Goal: Task Accomplishment & Management: Manage account settings

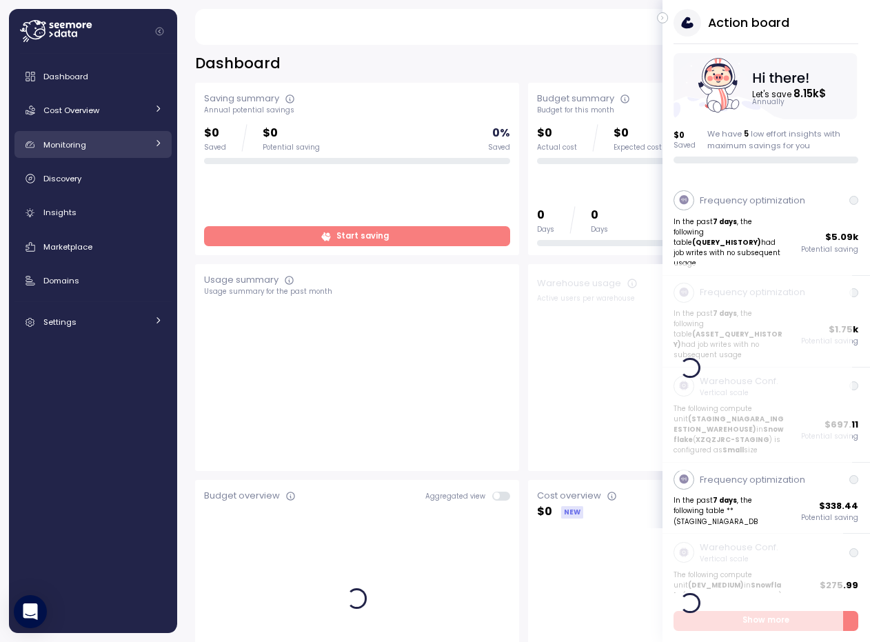
click at [128, 141] on div "Monitoring" at bounding box center [94, 145] width 103 height 14
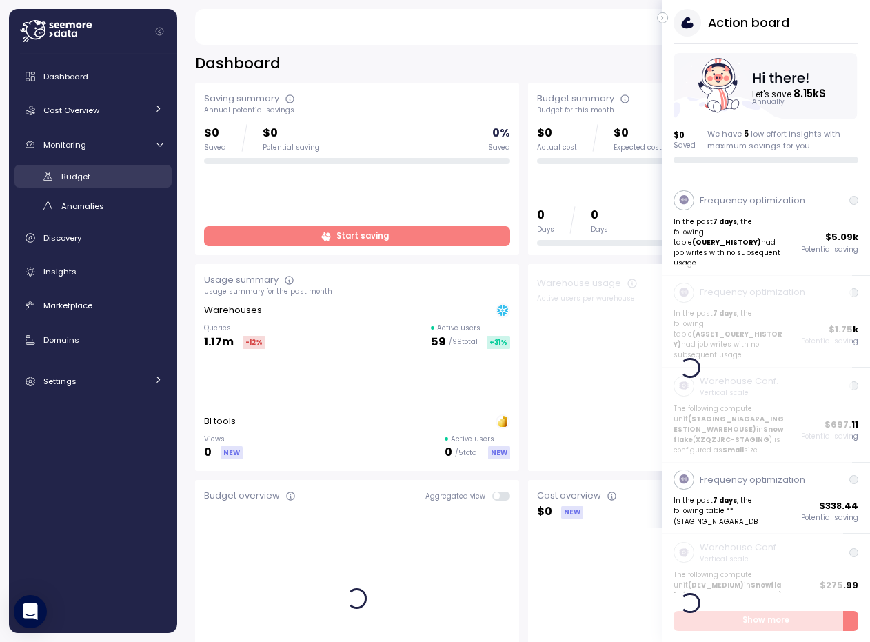
click at [97, 185] on link "Budget" at bounding box center [92, 176] width 157 height 23
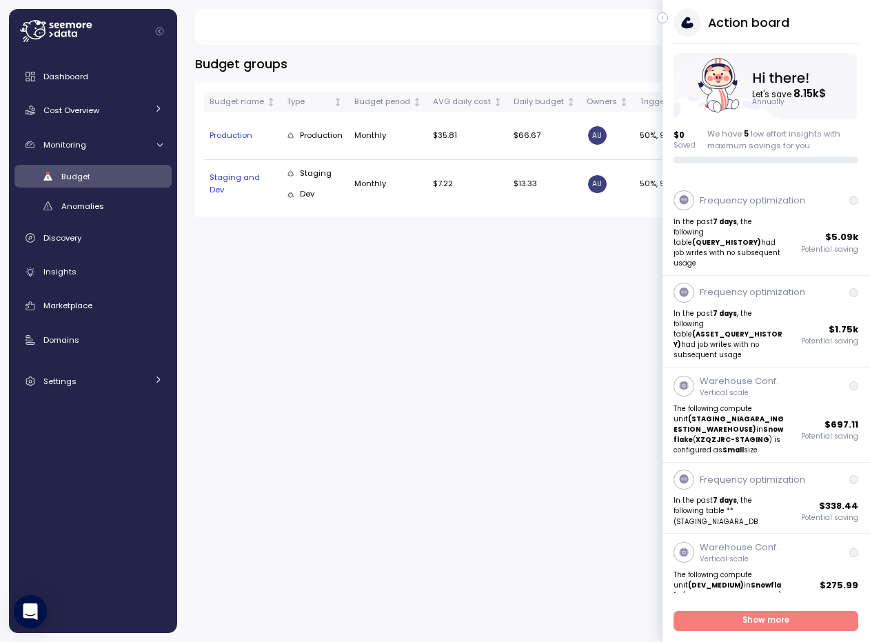
click at [666, 23] on div "Action board Let's save 8.15k $ Annually $ 0 Saved We have 5 low effort insight…" at bounding box center [767, 86] width 208 height 154
click at [665, 21] on button "button" at bounding box center [662, 17] width 11 height 11
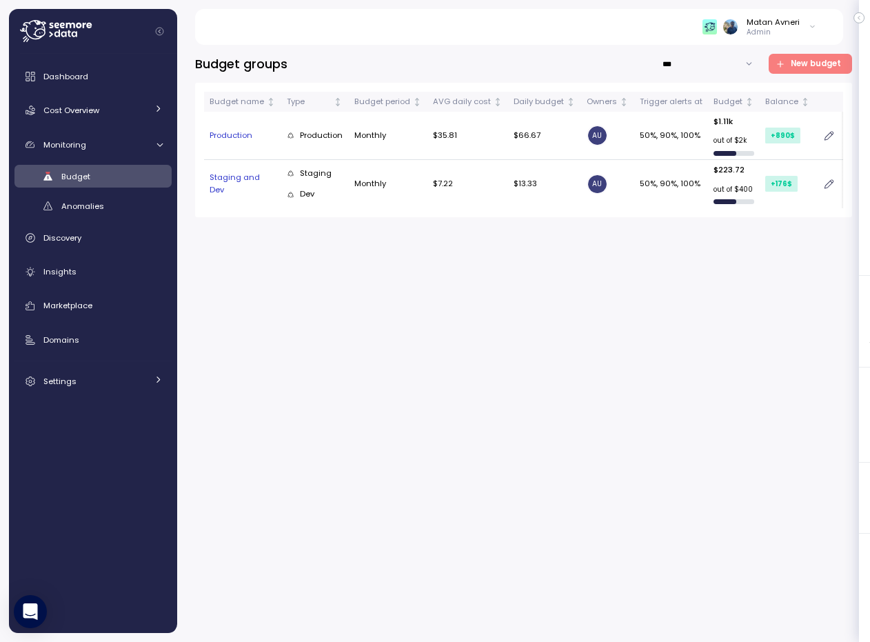
click at [797, 66] on span "New budget" at bounding box center [816, 63] width 50 height 19
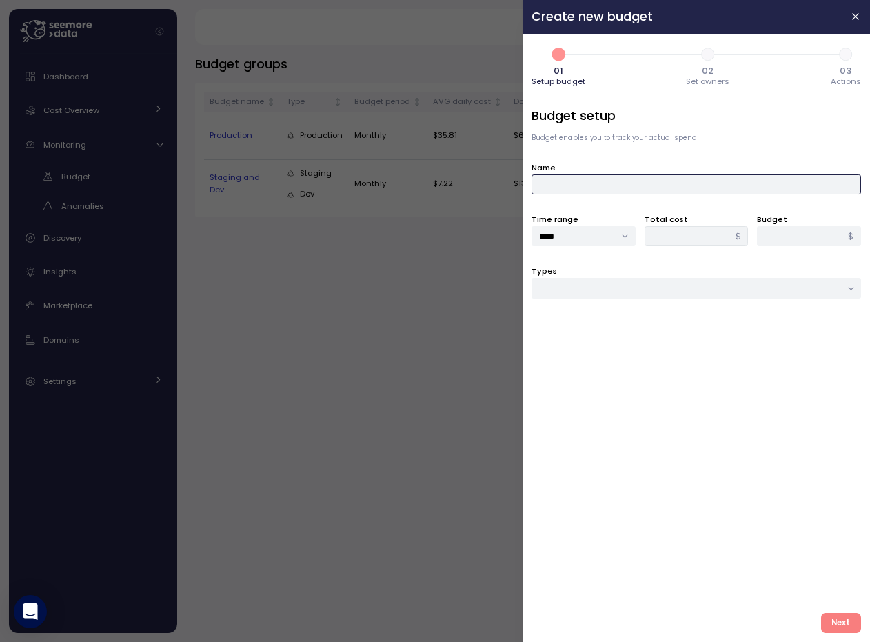
click at [627, 186] on input "Name" at bounding box center [697, 184] width 330 height 20
type input "****"
click at [569, 304] on div "Budget setup Budget enables you to track your actual spend Name **** Time range…" at bounding box center [697, 354] width 330 height 495
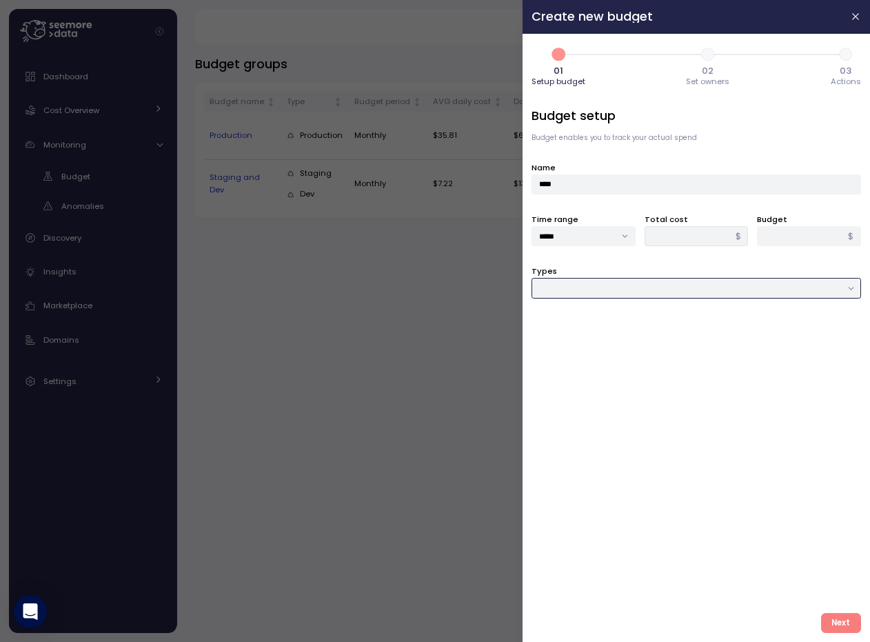
click at [578, 290] on input "Types" at bounding box center [697, 288] width 330 height 20
click at [581, 320] on span "Compute unit & Database" at bounding box center [593, 316] width 104 height 12
type input "**********"
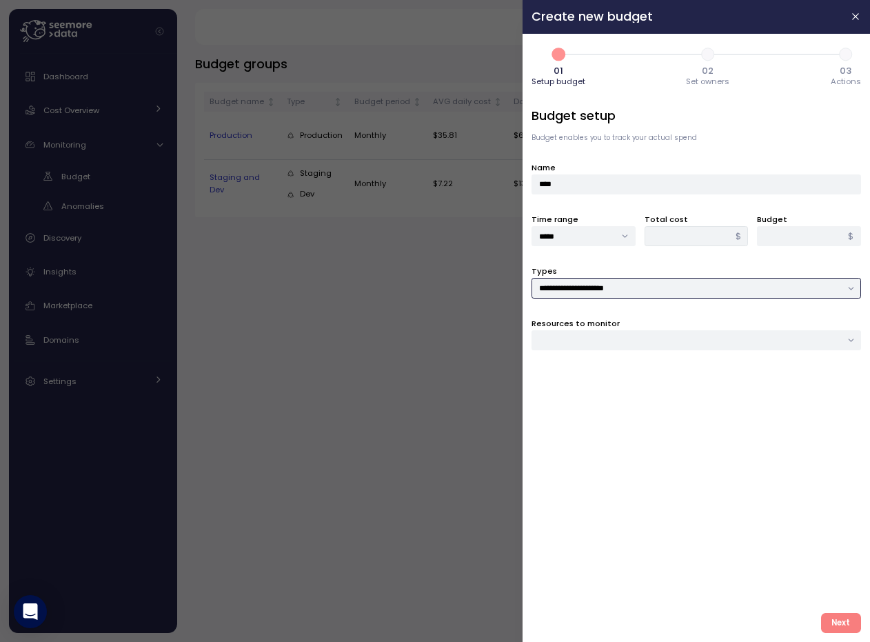
click at [589, 338] on div at bounding box center [697, 340] width 330 height 20
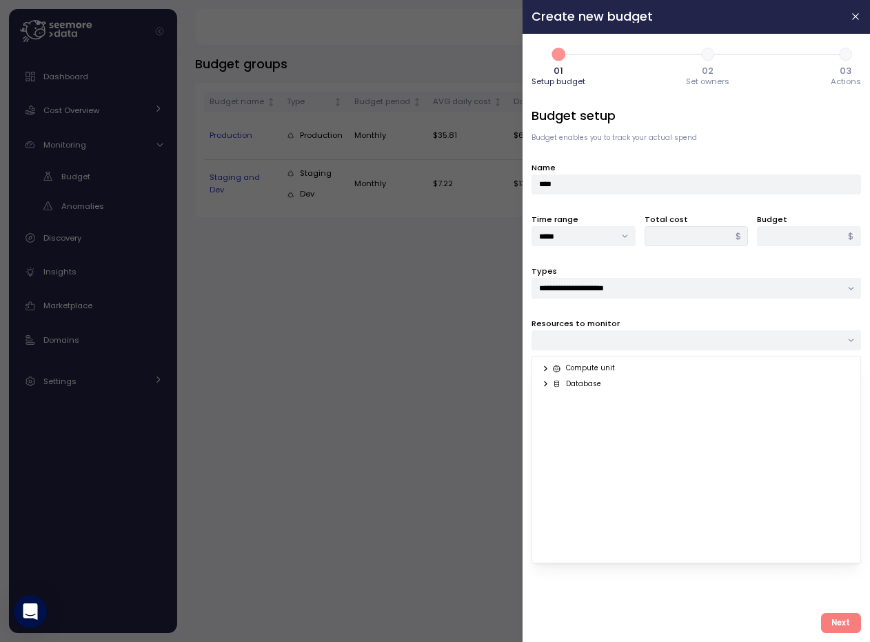
click at [597, 362] on div "Compute unit Database" at bounding box center [697, 460] width 330 height 208
click at [548, 367] on icon at bounding box center [545, 368] width 9 height 9
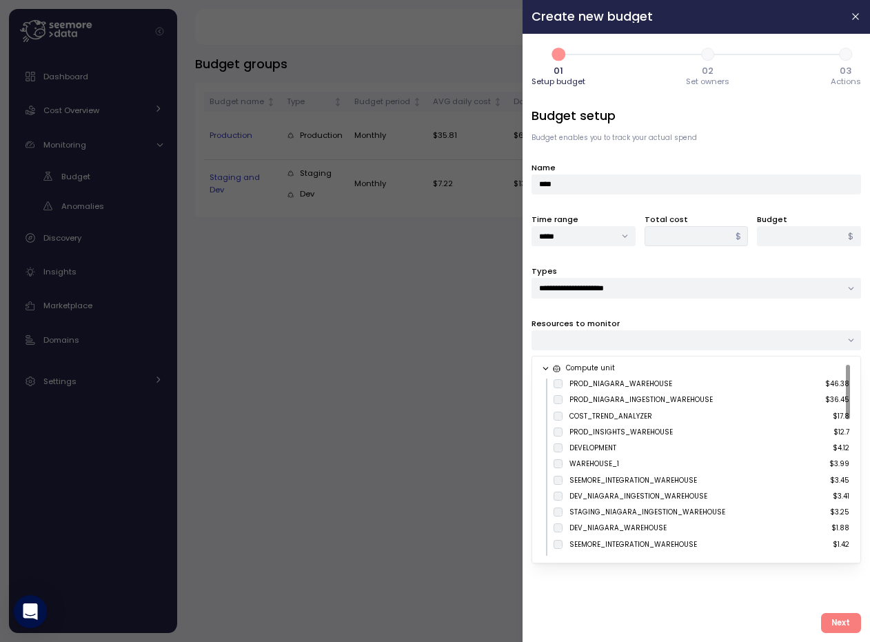
click at [575, 383] on div "PROD_NIAGARA_WAREHOUSE" at bounding box center [620, 384] width 103 height 10
type input "*****"
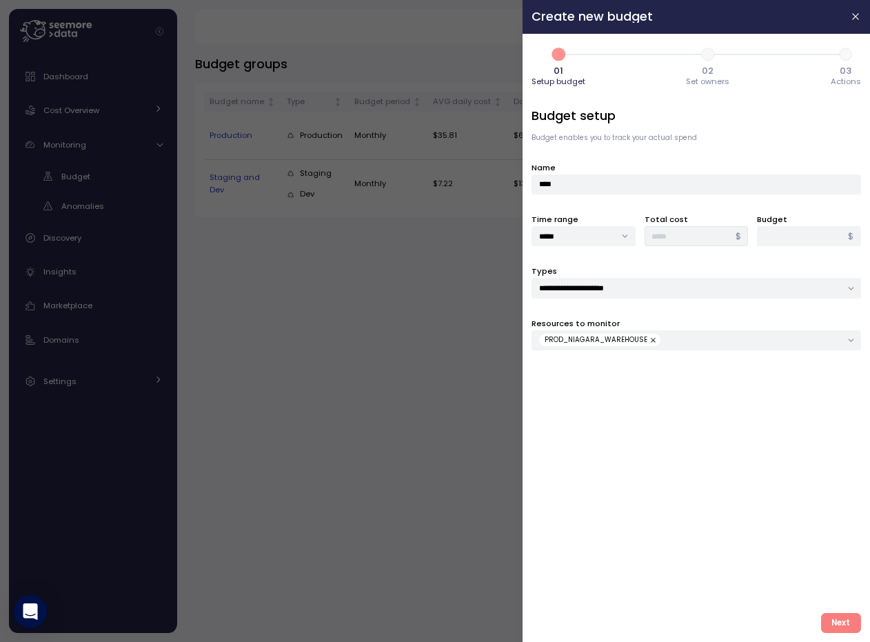
click at [840, 619] on span "Next" at bounding box center [840, 623] width 19 height 19
type input "**"
click at [840, 624] on span "Next" at bounding box center [840, 623] width 19 height 19
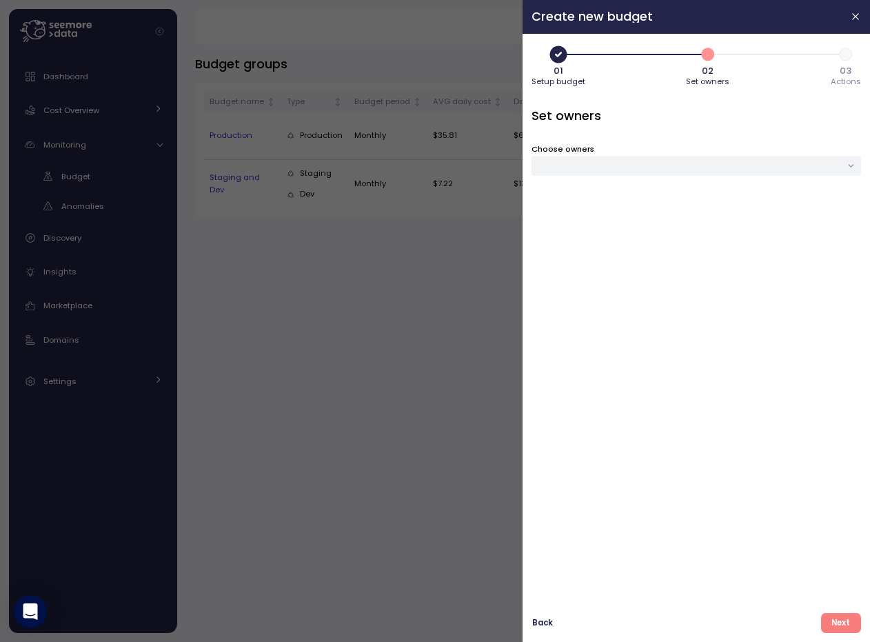
click at [840, 623] on span "Next" at bounding box center [840, 623] width 19 height 19
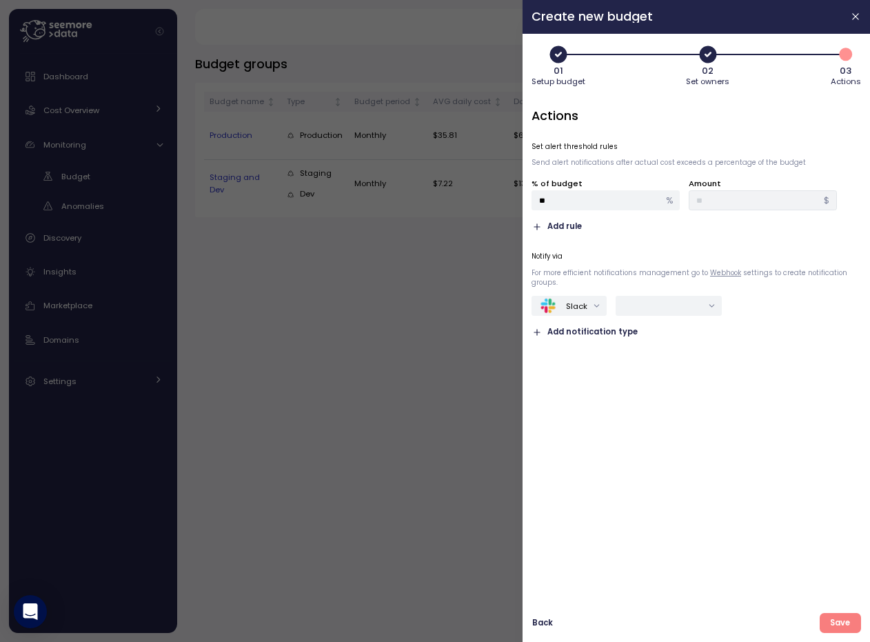
click at [840, 623] on span "Save" at bounding box center [840, 623] width 20 height 19
click at [367, 278] on div at bounding box center [435, 321] width 870 height 642
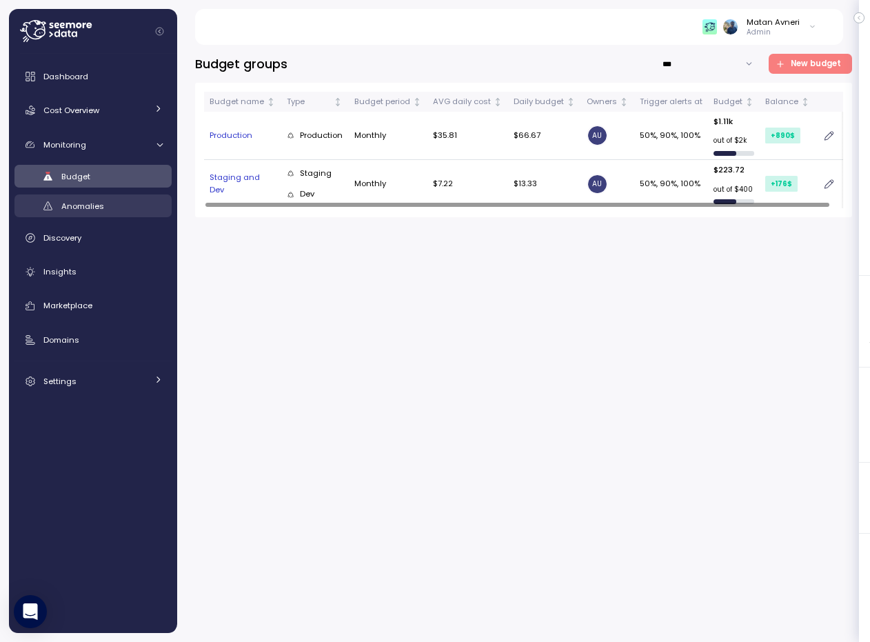
click at [112, 209] on div "Anomalies" at bounding box center [111, 206] width 101 height 14
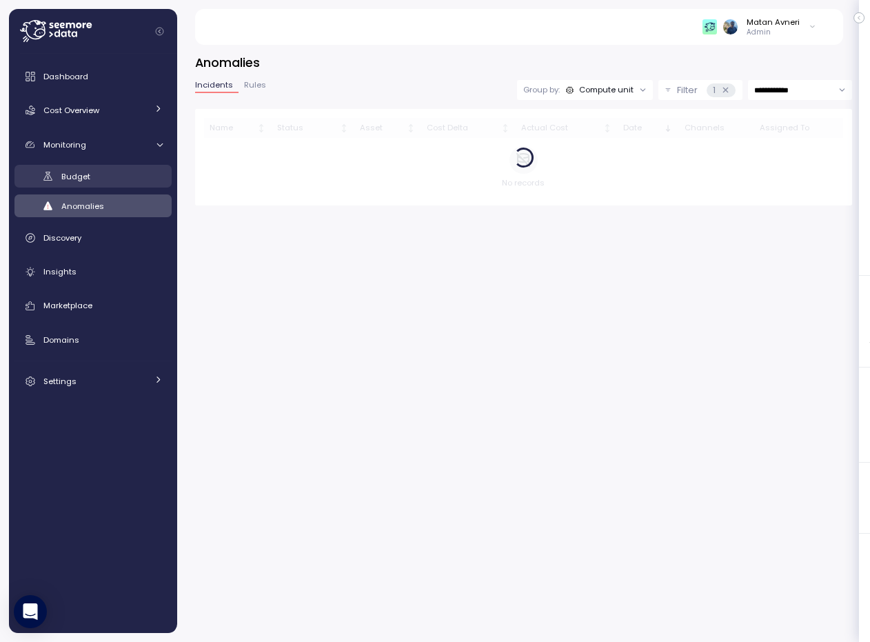
click at [99, 176] on div "Budget" at bounding box center [111, 177] width 101 height 14
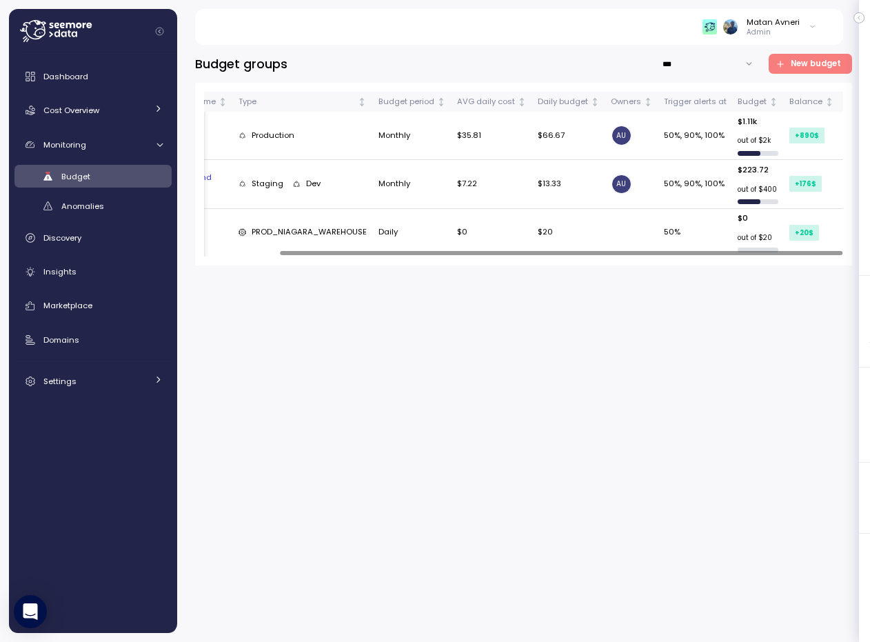
scroll to position [0, 85]
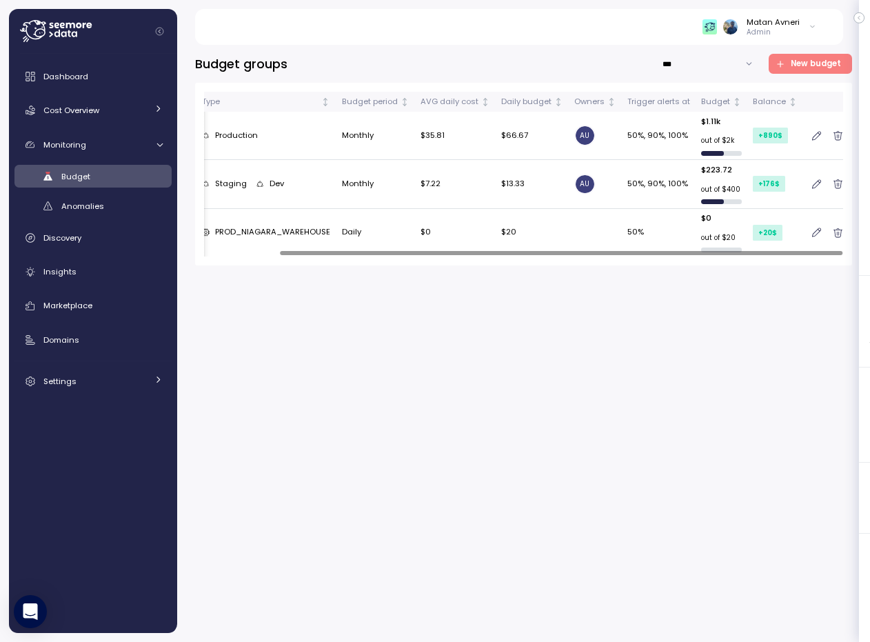
click at [834, 233] on icon "button" at bounding box center [838, 233] width 9 height 12
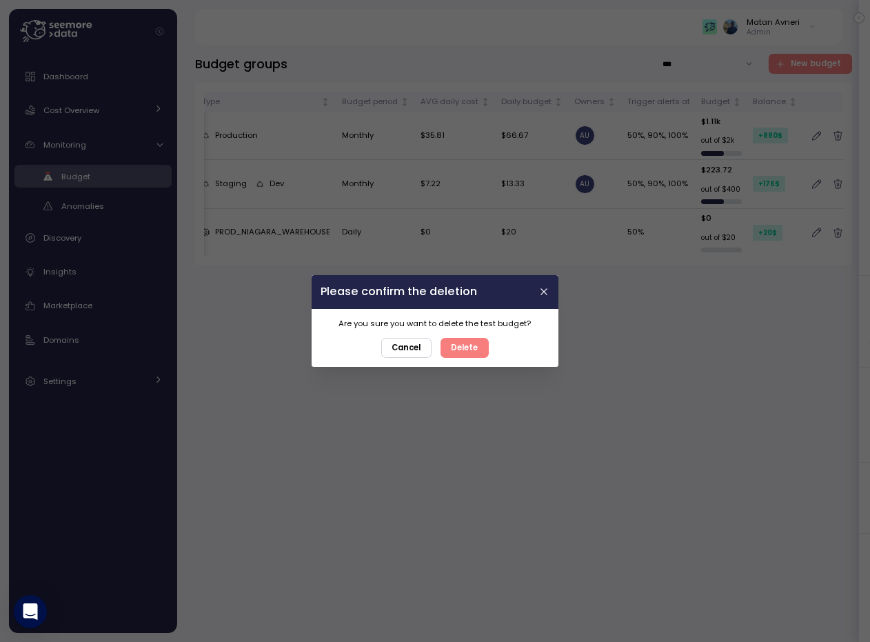
click at [469, 353] on span "Delete" at bounding box center [465, 348] width 27 height 19
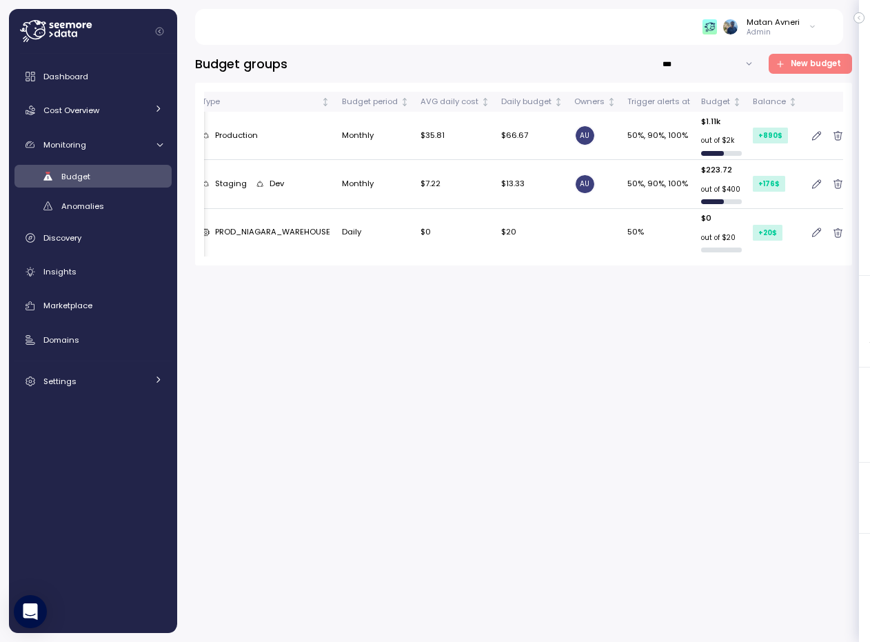
scroll to position [0, 14]
